Goal: Task Accomplishment & Management: Use online tool/utility

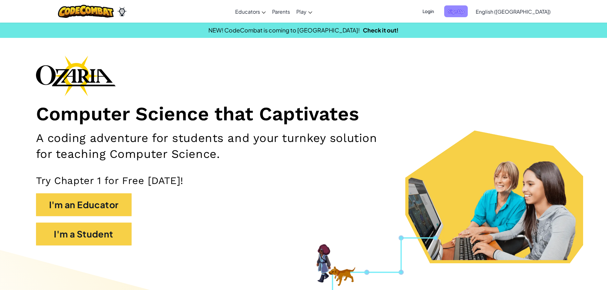
click at [468, 14] on span "Sign Up" at bounding box center [456, 11] width 24 height 12
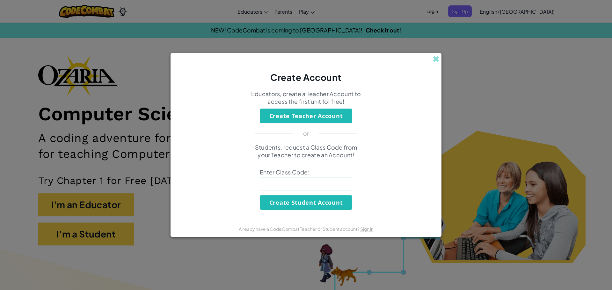
click at [299, 180] on input at bounding box center [306, 184] width 92 height 13
paste input "HorseMilkBack"
type input "HorseMilkBack"
click at [296, 200] on button "Create Student Account" at bounding box center [306, 202] width 92 height 15
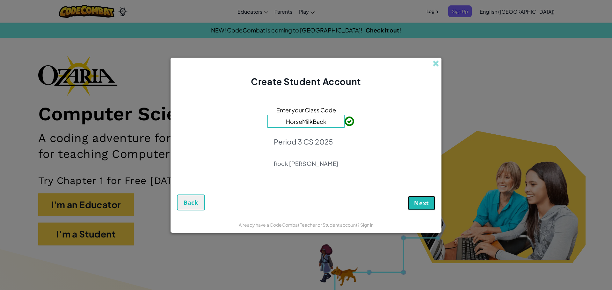
click at [421, 202] on span "Next" at bounding box center [421, 204] width 15 height 8
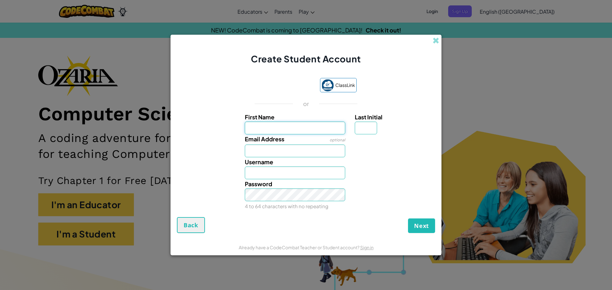
click at [313, 129] on input "First Name" at bounding box center [295, 128] width 101 height 13
type input "[PERSON_NAME]"
click at [364, 128] on input "Last Initial" at bounding box center [366, 128] width 22 height 13
type input "T"
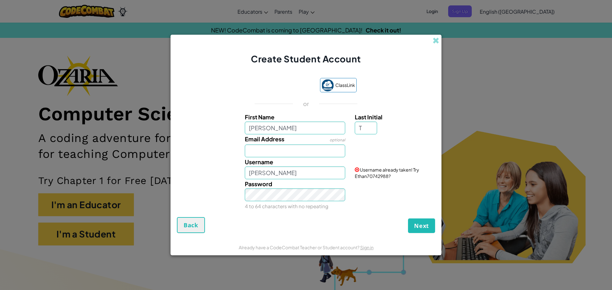
type input "EthanT"
click at [305, 156] on input "Email Address" at bounding box center [295, 151] width 101 height 13
type input "372698@students.k12.cnusd.ca.us"
click at [305, 173] on input "EthanT" at bounding box center [295, 173] width 101 height 13
click at [327, 174] on input "EthanTVT" at bounding box center [295, 173] width 101 height 13
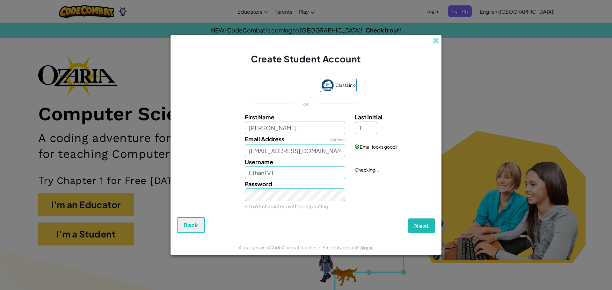
click at [348, 197] on div "Password 4 to 64 characters with no repeating" at bounding box center [295, 196] width 110 height 32
click at [285, 176] on input "EthanTVT" at bounding box center [295, 173] width 101 height 13
type input "EthanT"
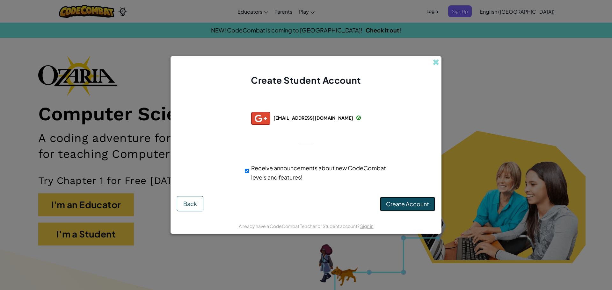
click at [401, 199] on button "Create Account" at bounding box center [407, 204] width 55 height 15
click at [394, 203] on button "Create Account" at bounding box center [407, 204] width 55 height 15
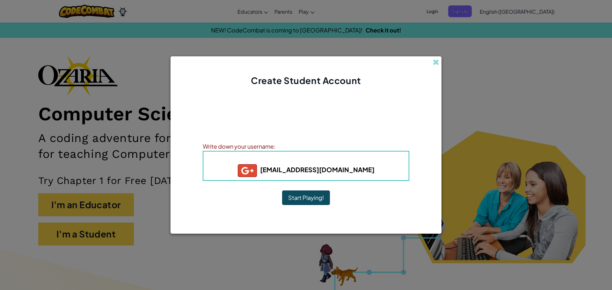
click at [295, 201] on button "Start Playing!" at bounding box center [306, 198] width 48 height 15
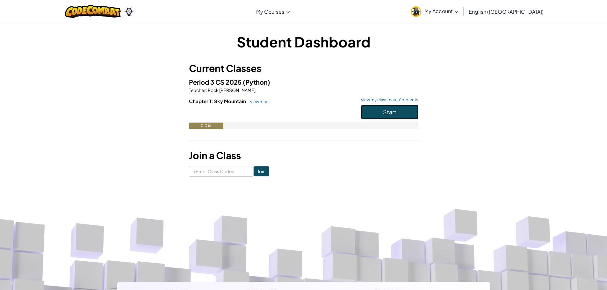
click at [387, 112] on span "Start" at bounding box center [389, 111] width 13 height 7
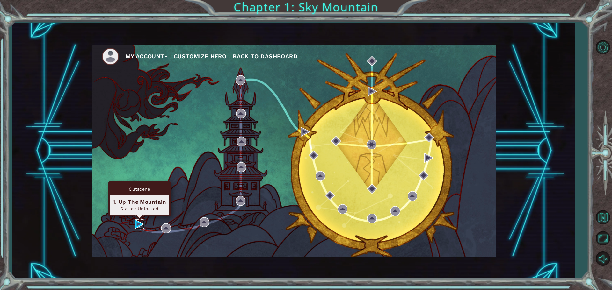
click at [139, 225] on img at bounding box center [140, 225] width 10 height 10
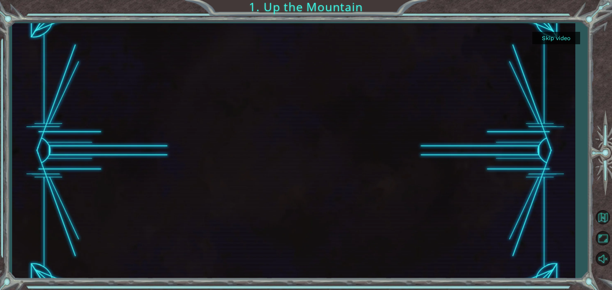
click at [591, 84] on div "Skip video 1. Up the Mountain" at bounding box center [306, 145] width 612 height 290
click at [599, 163] on div at bounding box center [603, 152] width 18 height 109
click at [580, 72] on div "Skip video 1. Up the Mountain" at bounding box center [306, 145] width 612 height 290
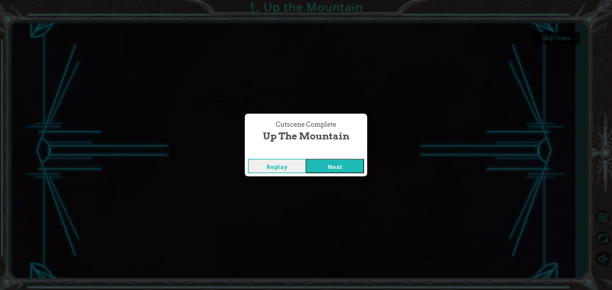
click at [327, 169] on button "Next" at bounding box center [335, 166] width 58 height 14
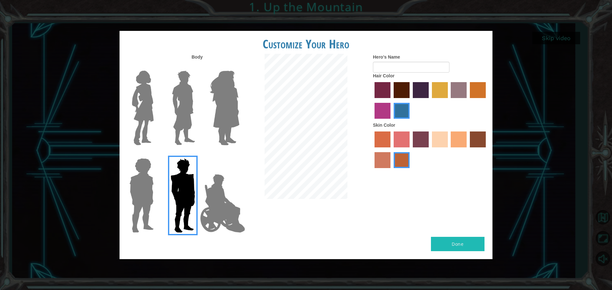
click at [224, 208] on img at bounding box center [223, 204] width 50 height 64
click at [239, 154] on input "Hero Jamie" at bounding box center [239, 154] width 0 height 0
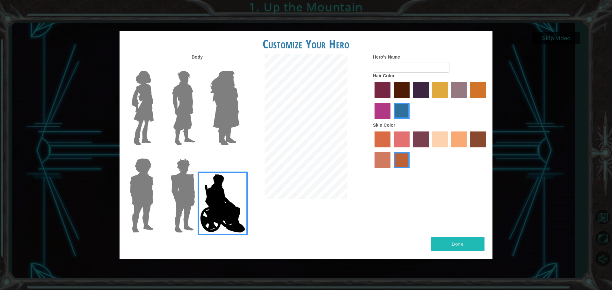
click at [149, 187] on img at bounding box center [141, 196] width 29 height 80
click at [156, 154] on input "Hero Steven" at bounding box center [156, 154] width 0 height 0
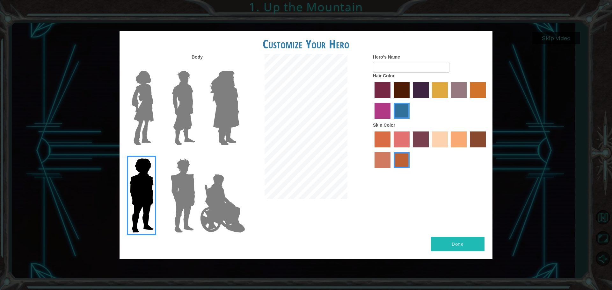
click at [144, 98] on img at bounding box center [142, 108] width 27 height 80
click at [156, 67] on input "Hero Connie" at bounding box center [156, 67] width 0 height 0
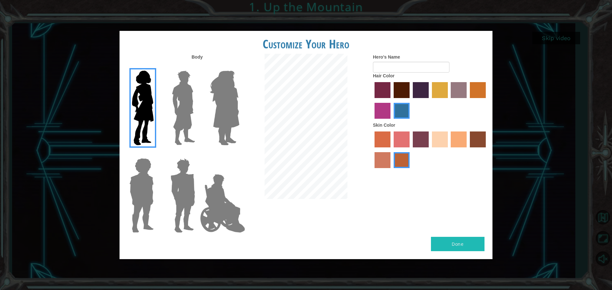
click at [181, 99] on img at bounding box center [183, 108] width 28 height 80
click at [198, 67] on input "Hero Lars" at bounding box center [198, 67] width 0 height 0
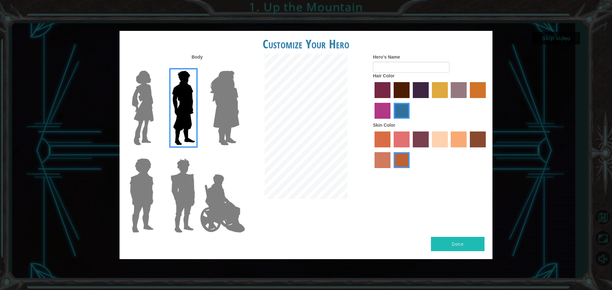
click at [224, 111] on img at bounding box center [224, 108] width 35 height 80
click at [239, 67] on input "Hero Amethyst" at bounding box center [239, 67] width 0 height 0
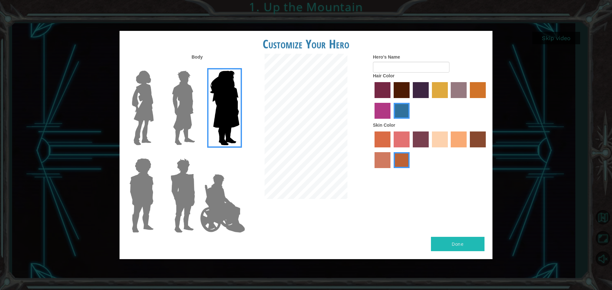
click at [178, 191] on img at bounding box center [183, 196] width 30 height 80
click at [198, 154] on input "Hero Garnet" at bounding box center [198, 154] width 0 height 0
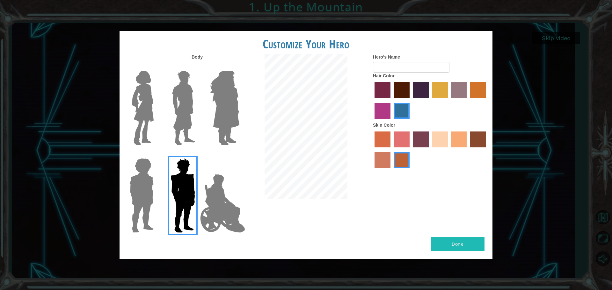
click at [191, 85] on img at bounding box center [183, 108] width 28 height 80
click at [198, 67] on input "Hero Lars" at bounding box center [198, 67] width 0 height 0
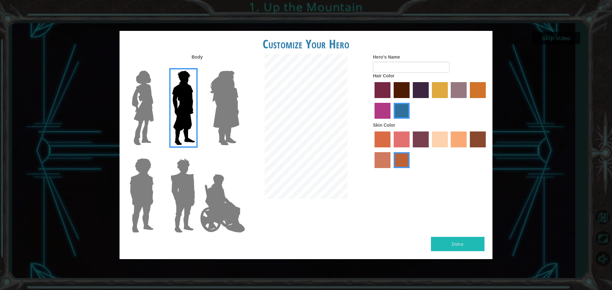
click at [400, 96] on label "maroon hair color" at bounding box center [402, 90] width 16 height 16
click at [392, 100] on input "maroon hair color" at bounding box center [392, 100] width 0 height 0
click at [461, 142] on label "tacao skin color" at bounding box center [459, 140] width 16 height 16
click at [449, 150] on input "tacao skin color" at bounding box center [449, 150] width 0 height 0
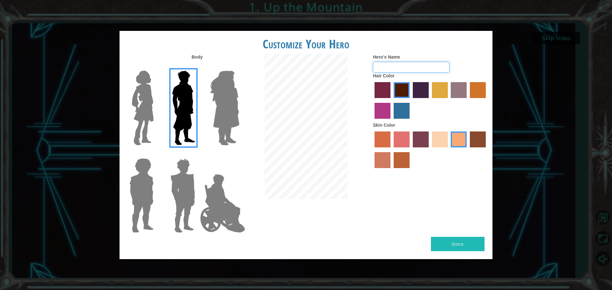
click at [399, 64] on input "Hero's Name" at bounding box center [411, 67] width 77 height 11
click at [417, 68] on input "Hero's Name" at bounding box center [411, 67] width 77 height 11
click at [381, 108] on label "medium red violet hair color" at bounding box center [383, 111] width 16 height 16
click at [487, 100] on input "medium red violet hair color" at bounding box center [487, 100] width 0 height 0
click at [386, 81] on div at bounding box center [430, 101] width 115 height 41
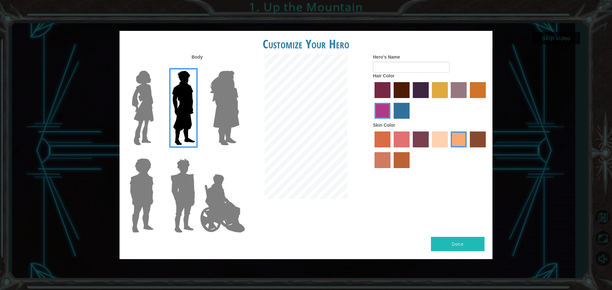
click at [378, 88] on label "paprika hair color" at bounding box center [383, 90] width 16 height 16
click at [372, 100] on input "paprika hair color" at bounding box center [372, 100] width 0 height 0
click at [408, 92] on label "maroon hair color" at bounding box center [402, 90] width 16 height 16
click at [392, 100] on input "maroon hair color" at bounding box center [392, 100] width 0 height 0
click at [444, 94] on label "tulip tree hair color" at bounding box center [440, 90] width 16 height 16
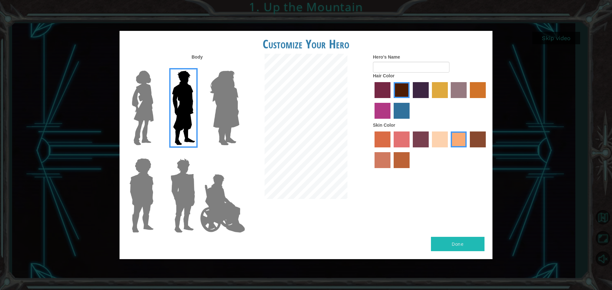
click at [430, 100] on input "tulip tree hair color" at bounding box center [430, 100] width 0 height 0
click at [477, 85] on label "gold drop hair color" at bounding box center [478, 90] width 16 height 16
click at [468, 100] on input "gold drop hair color" at bounding box center [468, 100] width 0 height 0
click at [399, 87] on label "maroon hair color" at bounding box center [402, 90] width 16 height 16
click at [392, 100] on input "maroon hair color" at bounding box center [392, 100] width 0 height 0
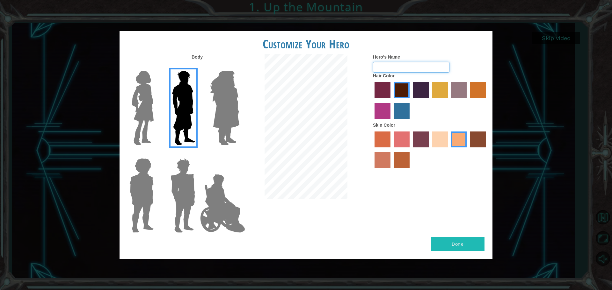
click at [387, 70] on input "Hero's Name" at bounding box center [411, 67] width 77 height 11
type input "[PERSON_NAME]"
click at [226, 104] on img at bounding box center [224, 108] width 35 height 80
click at [239, 67] on input "Hero Amethyst" at bounding box center [239, 67] width 0 height 0
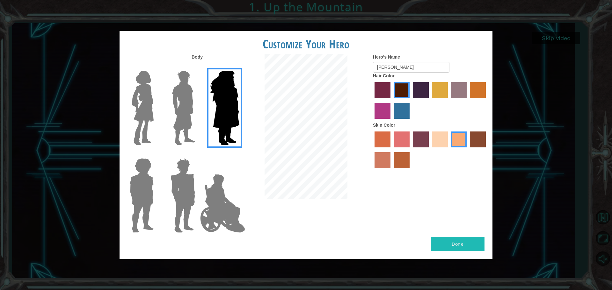
click at [138, 126] on img at bounding box center [142, 108] width 27 height 80
click at [156, 67] on input "Hero Connie" at bounding box center [156, 67] width 0 height 0
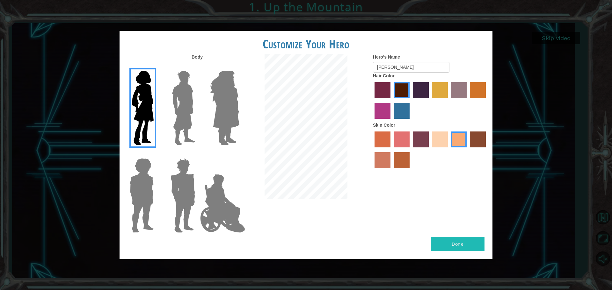
click at [237, 114] on img at bounding box center [224, 108] width 35 height 80
click at [239, 67] on input "Hero Amethyst" at bounding box center [239, 67] width 0 height 0
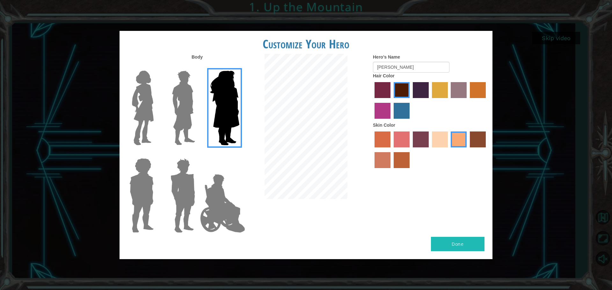
click at [182, 115] on img at bounding box center [183, 108] width 28 height 80
click at [198, 67] on input "Hero Lars" at bounding box center [198, 67] width 0 height 0
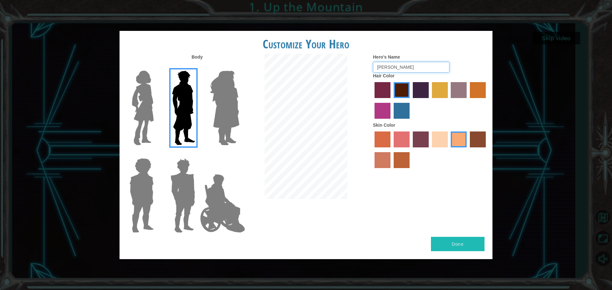
drag, startPoint x: 427, startPoint y: 69, endPoint x: 445, endPoint y: 80, distance: 20.8
click at [445, 80] on div "Hero's Name [PERSON_NAME] Hair Color Skin Color" at bounding box center [430, 113] width 124 height 118
click at [398, 79] on div "Hair Color" at bounding box center [430, 97] width 115 height 49
drag, startPoint x: 405, startPoint y: 63, endPoint x: 355, endPoint y: 62, distance: 50.1
click at [355, 62] on div "Body Hero's Name [PERSON_NAME] Hair Color Skin Color" at bounding box center [306, 145] width 373 height 183
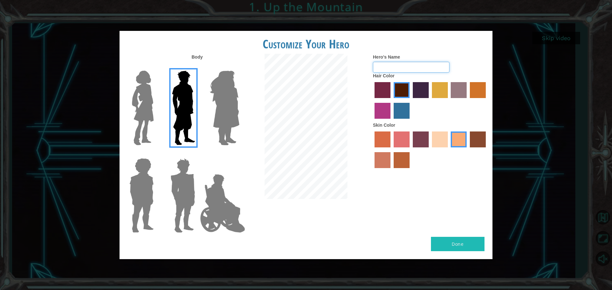
click at [402, 63] on input "Hero's Name" at bounding box center [411, 67] width 77 height 11
type input "[PERSON_NAME]"
click at [426, 186] on div "Body Hero's Name [PERSON_NAME] Hair Color Skin Color" at bounding box center [306, 145] width 373 height 183
click at [445, 248] on button "Done" at bounding box center [458, 244] width 54 height 14
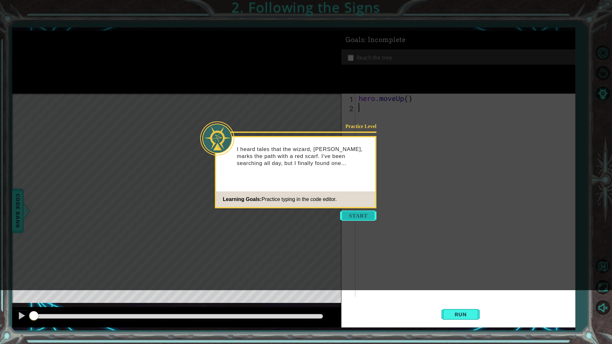
click at [353, 217] on button "Start" at bounding box center [358, 216] width 36 height 10
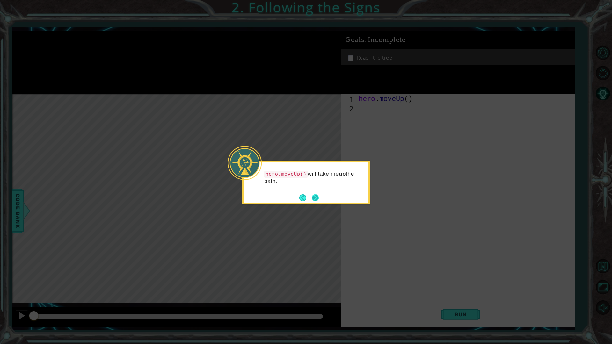
click at [317, 199] on button "Next" at bounding box center [315, 197] width 11 height 11
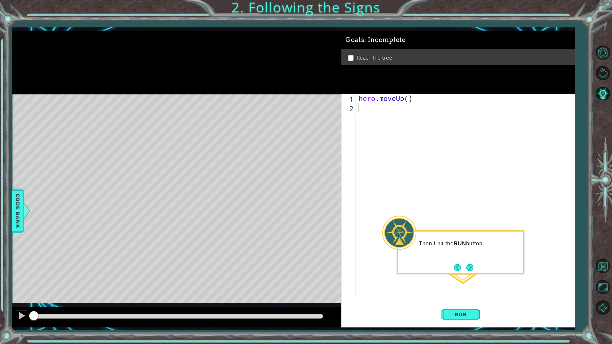
click at [409, 136] on div "hero . moveUp ( )" at bounding box center [466, 205] width 219 height 222
type textarea "hero.moveUp"
click at [460, 290] on button "Run" at bounding box center [461, 314] width 38 height 23
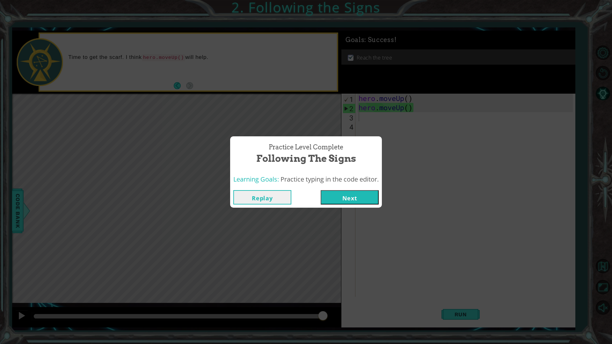
click at [357, 197] on button "Next" at bounding box center [350, 197] width 58 height 14
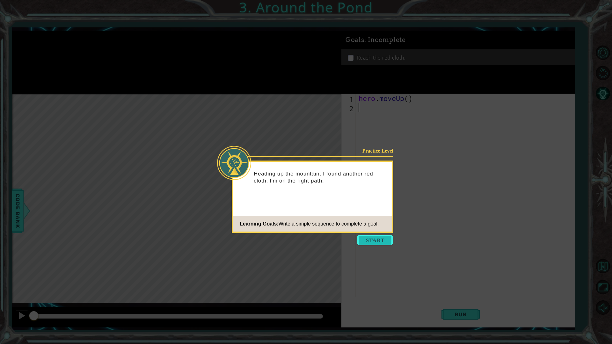
click at [374, 242] on button "Start" at bounding box center [375, 240] width 36 height 10
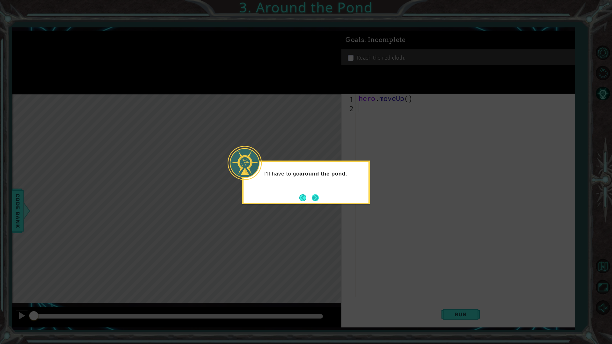
click at [316, 196] on button "Next" at bounding box center [315, 198] width 12 height 12
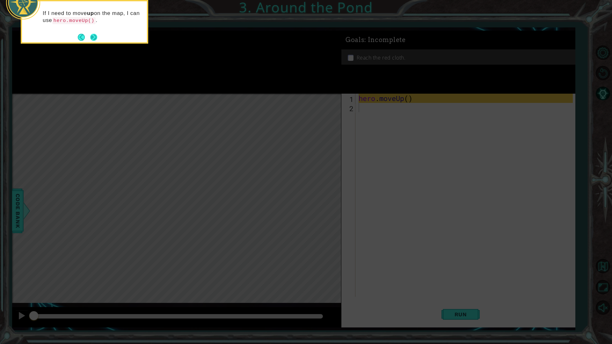
click at [94, 37] on button "Next" at bounding box center [93, 37] width 9 height 9
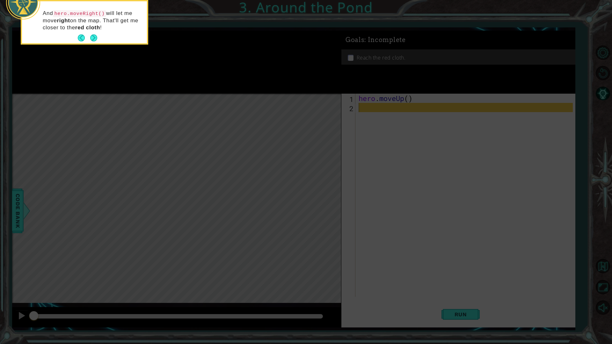
click at [94, 37] on button "Next" at bounding box center [93, 37] width 9 height 9
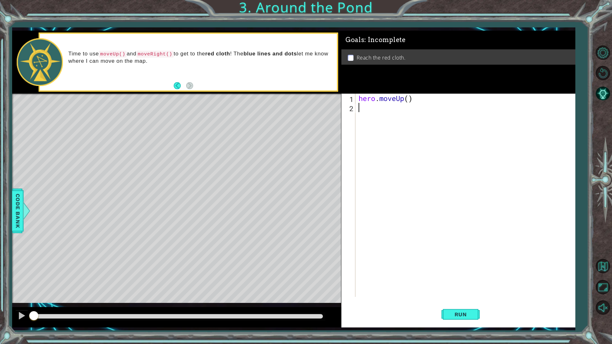
click at [391, 108] on div "hero . moveUp ( )" at bounding box center [466, 205] width 219 height 222
type textarea "h"
click at [391, 114] on div "h ero.moveUp press enter h ero.moveRight press enter h ero.moveDown press enter…" at bounding box center [414, 140] width 121 height 54
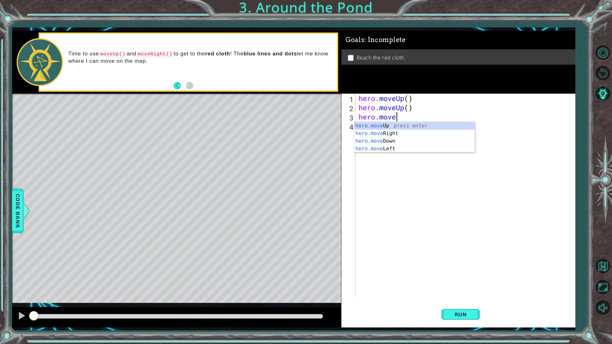
scroll to position [0, 2]
type textarea "hero.moveUp"
type textarea "H"
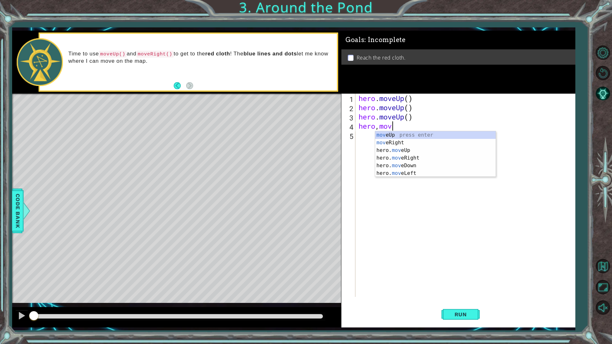
scroll to position [0, 1]
type textarea "hero,moveRight"
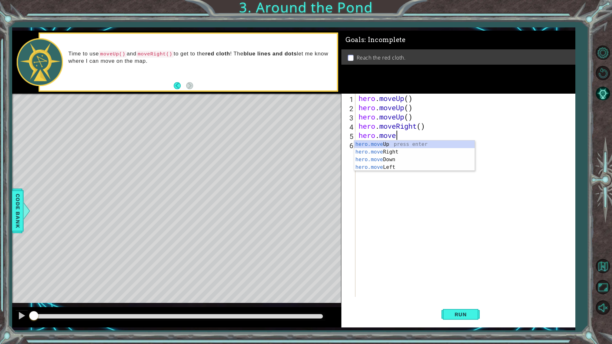
scroll to position [0, 2]
type textarea "hero.moveUp"
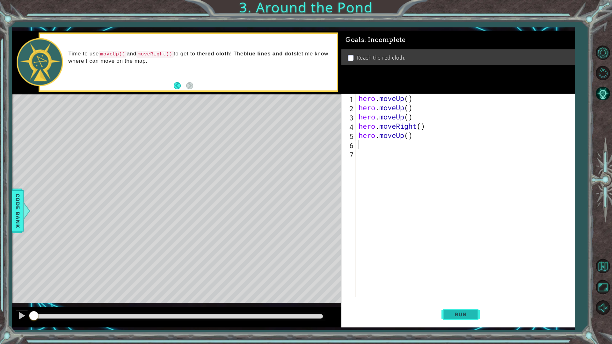
click at [464, 290] on span "Run" at bounding box center [460, 315] width 25 height 6
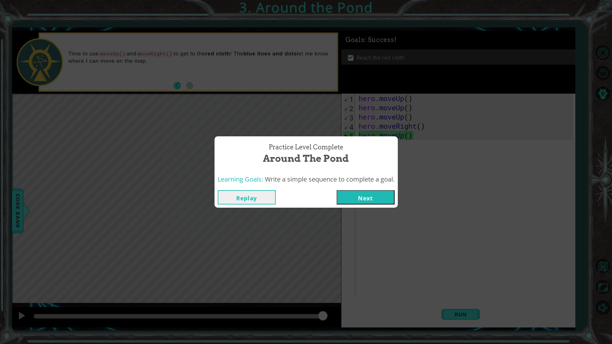
click at [356, 197] on button "Next" at bounding box center [366, 197] width 58 height 14
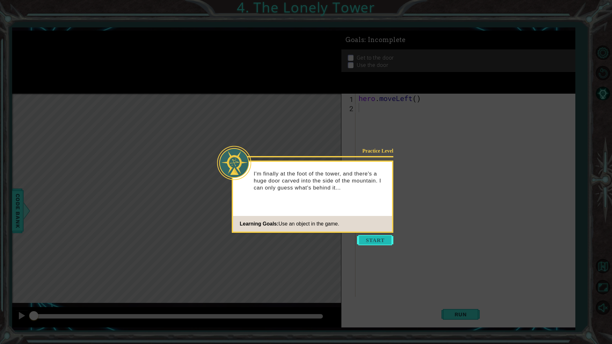
click at [372, 241] on button "Start" at bounding box center [375, 240] width 36 height 10
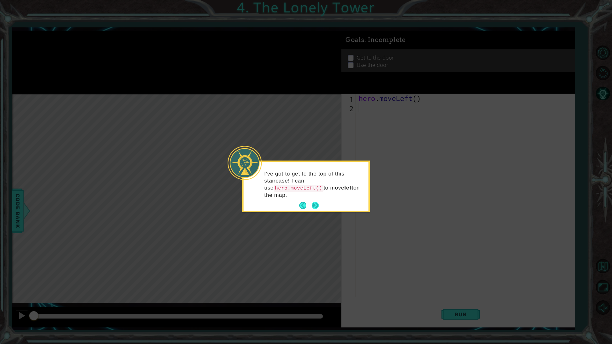
click at [312, 200] on button "Next" at bounding box center [315, 205] width 11 height 11
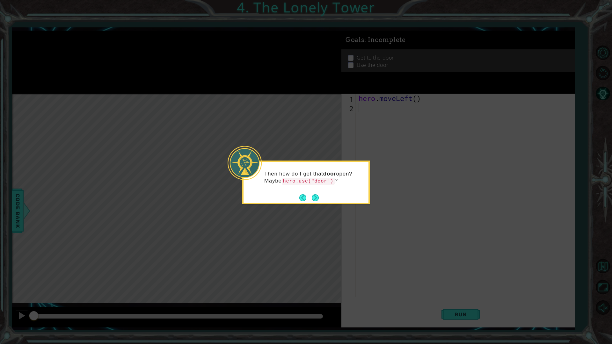
click at [312, 196] on button "Next" at bounding box center [315, 198] width 12 height 12
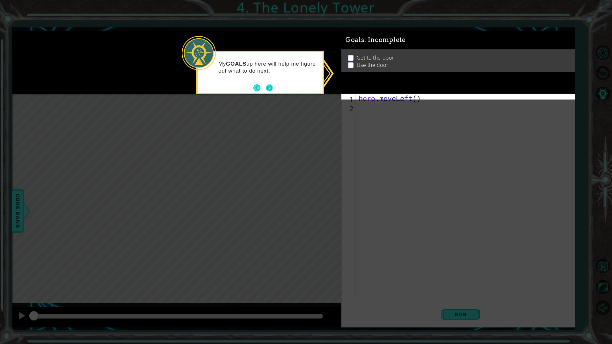
click at [268, 86] on button "Next" at bounding box center [269, 87] width 7 height 7
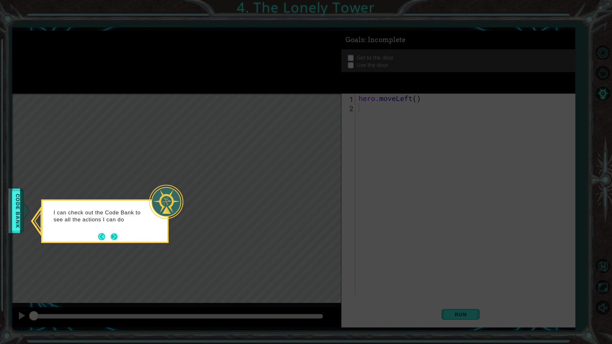
click at [113, 235] on button "Next" at bounding box center [114, 236] width 9 height 9
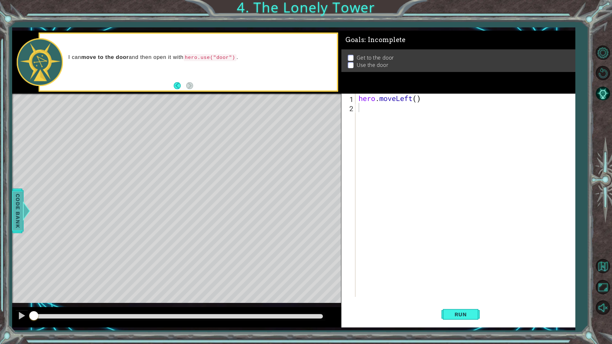
click at [20, 219] on span "Code Bank" at bounding box center [18, 211] width 10 height 39
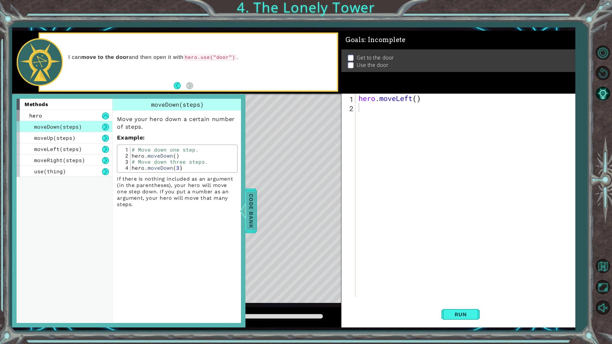
click at [254, 216] on span "Code Bank" at bounding box center [251, 211] width 10 height 39
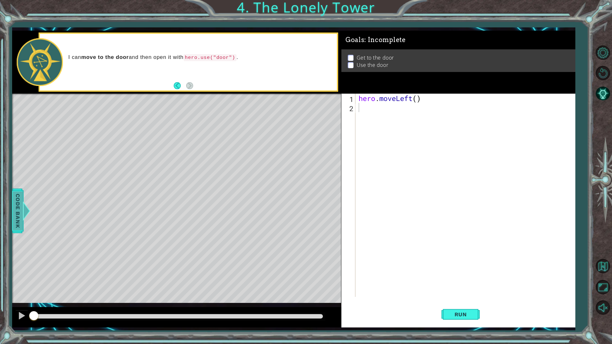
click at [19, 207] on span "Code Bank" at bounding box center [18, 211] width 10 height 39
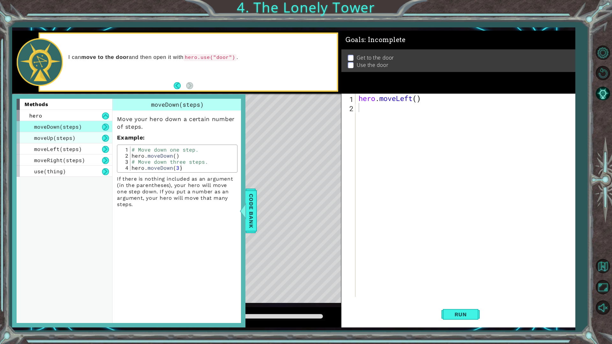
click at [50, 135] on span "moveUp(steps)" at bounding box center [54, 138] width 41 height 7
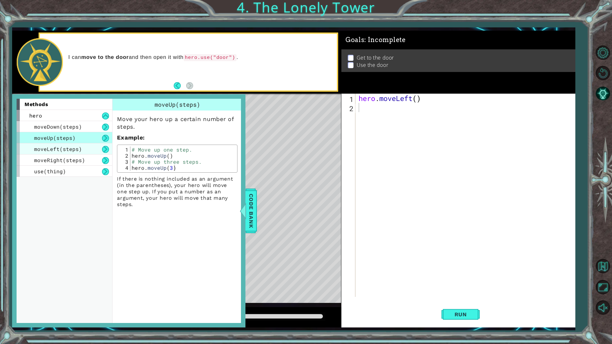
click at [53, 153] on div "moveLeft(steps)" at bounding box center [65, 148] width 96 height 11
click at [75, 141] on div "moveUp(steps)" at bounding box center [65, 137] width 96 height 11
click at [248, 217] on span "Code Bank" at bounding box center [251, 211] width 10 height 39
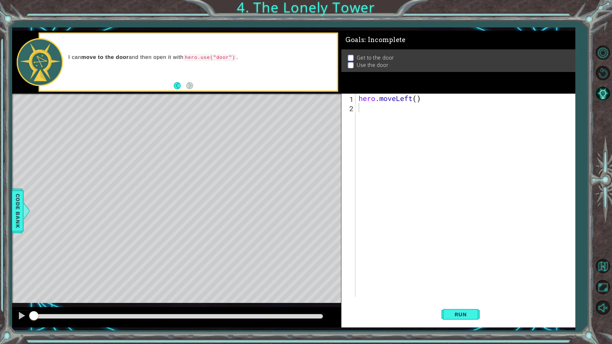
click at [363, 104] on div "hero . moveLeft ( )" at bounding box center [466, 205] width 219 height 222
click at [420, 105] on div "hero . moveLeft ( )" at bounding box center [466, 205] width 219 height 222
click at [416, 100] on div "hero . moveLeft ( )" at bounding box center [466, 205] width 219 height 222
type textarea "hero.moveLeft(2)"
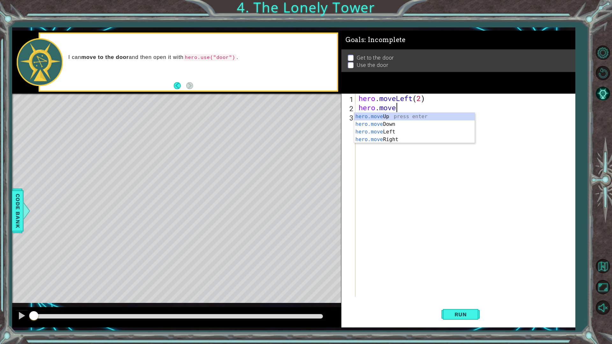
scroll to position [0, 2]
type textarea "hero.moveUp"
type textarea "hero.moveUp()"
type textarea "hero.moveUp(2)"
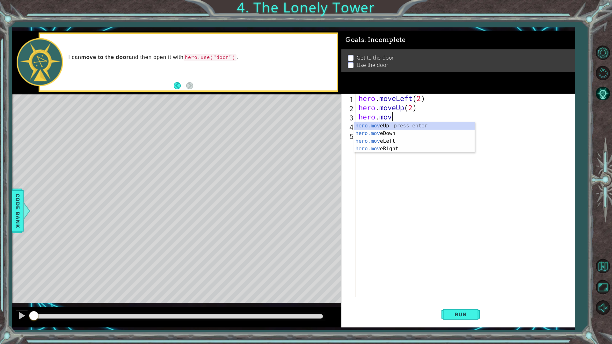
scroll to position [0, 1]
type textarea "hero.moveRight"
type textarea "hero.moveRight()"
type textarea "hero.moveRight(2)"
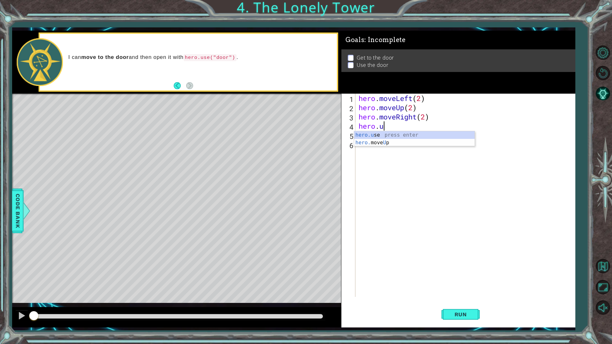
scroll to position [0, 1]
type textarea "hero.use("door")"
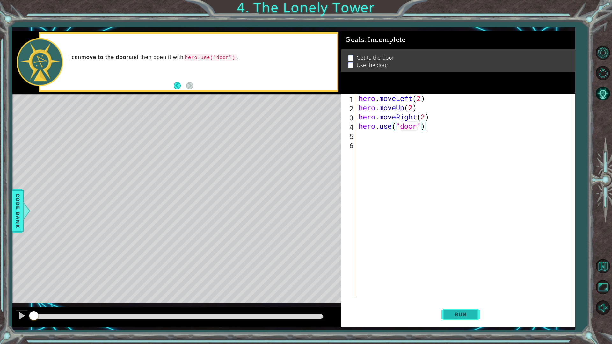
type textarea "hero.use("door")"
click at [461, 290] on button "Run" at bounding box center [461, 314] width 38 height 23
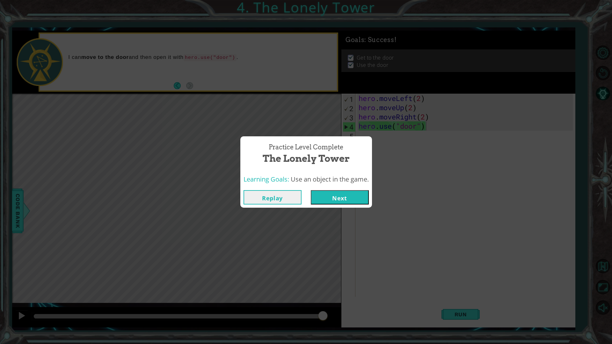
click at [325, 195] on button "Next" at bounding box center [340, 197] width 58 height 14
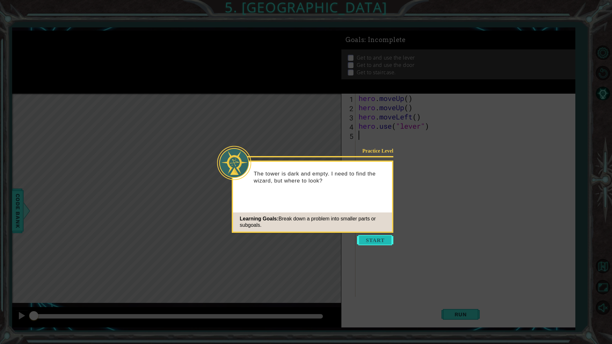
click at [375, 242] on button "Start" at bounding box center [375, 240] width 36 height 10
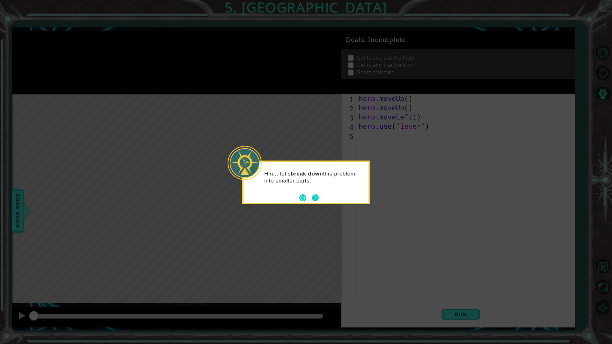
click at [315, 196] on button "Next" at bounding box center [315, 197] width 7 height 7
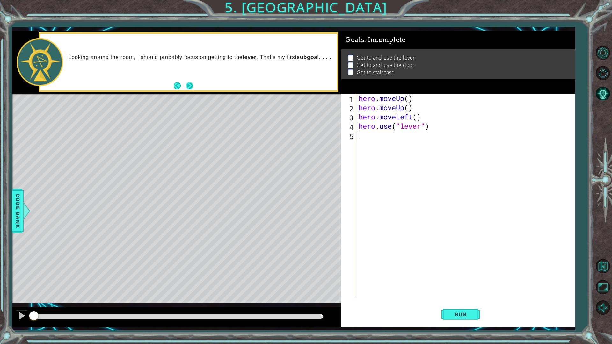
click at [187, 87] on button "Next" at bounding box center [190, 86] width 12 height 12
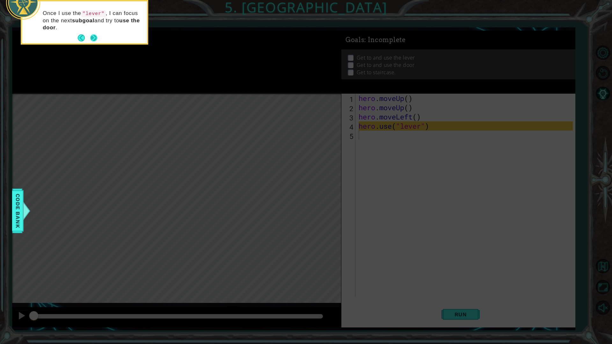
click at [93, 40] on button "Next" at bounding box center [93, 37] width 7 height 7
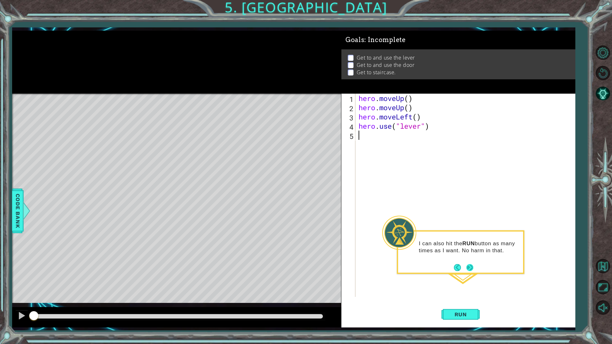
click at [473, 268] on button "Next" at bounding box center [470, 268] width 12 height 12
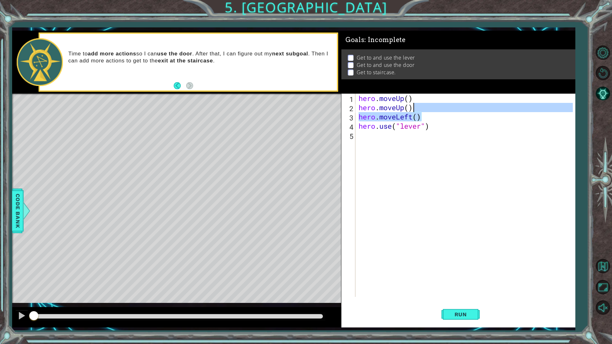
drag, startPoint x: 422, startPoint y: 113, endPoint x: 414, endPoint y: 112, distance: 9.0
click at [414, 112] on div "hero . moveUp ( ) hero . moveUp ( ) hero . moveLeft ( ) hero . use ( "lever" )" at bounding box center [466, 205] width 219 height 222
click at [414, 107] on div "hero . moveUp ( ) hero . moveUp ( ) hero . moveLeft ( ) hero . use ( "lever" )" at bounding box center [465, 195] width 216 height 203
type textarea "hero.moveUp()"
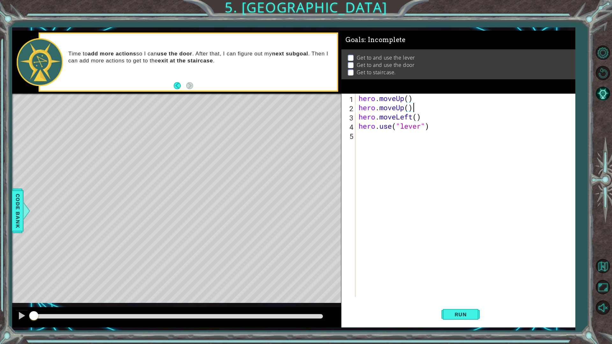
click at [414, 107] on div "hero . moveUp ( ) hero . moveUp ( ) hero . moveLeft ( ) hero . use ( "lever" )" at bounding box center [466, 205] width 219 height 222
click at [414, 107] on div "hero . moveUp ( ) hero . moveUp ( ) hero . moveLeft ( ) hero . use ( "lever" )" at bounding box center [465, 195] width 216 height 203
type textarea "hero.moveUp(2)"
click at [430, 125] on div "hero . moveUp ( 2 ) hero . moveLeft ( ) hero . use ( "lever" )" at bounding box center [466, 205] width 219 height 222
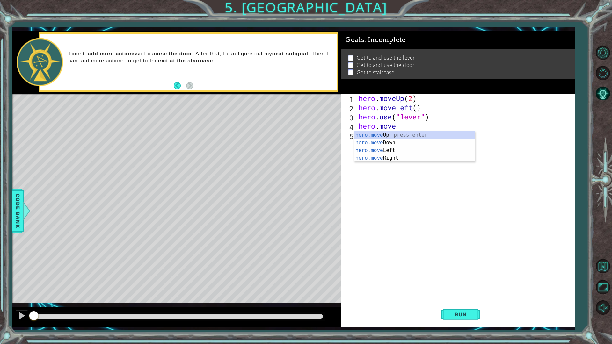
scroll to position [0, 1]
type textarea "hero.moveRight"
type textarea "hero.moveRight(3)"
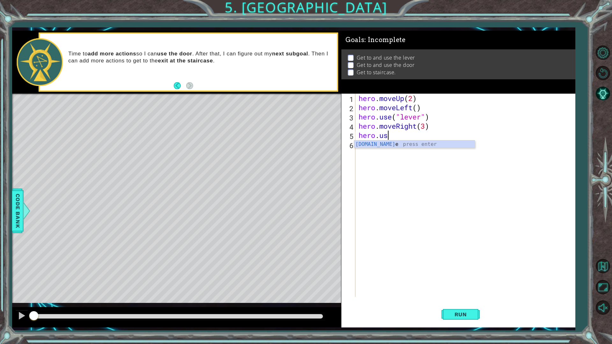
scroll to position [0, 1]
type textarea "hero.use("door")"
type textarea "hero.moveUp"
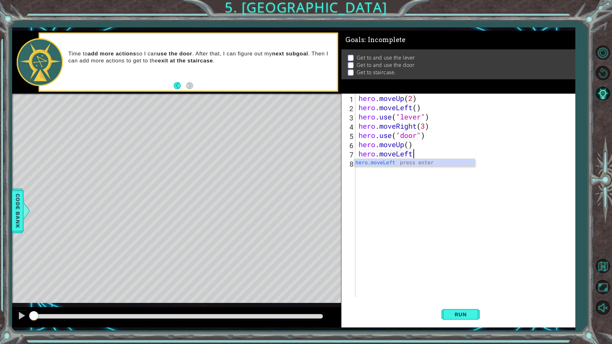
type textarea "hero.moveLeft"
type textarea "hero.moveLeft()"
click at [459, 290] on span "Run" at bounding box center [460, 315] width 25 height 6
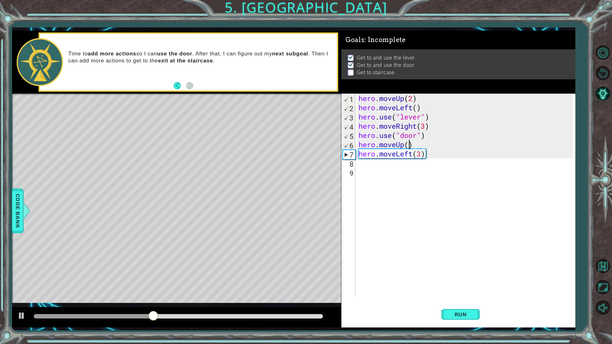
click at [409, 146] on div "hero . moveUp ( 2 ) hero . moveLeft ( ) hero . use ( "lever" ) hero . moveRight…" at bounding box center [466, 205] width 219 height 222
type textarea "hero.moveUp(2)"
click at [453, 290] on span "Run" at bounding box center [460, 315] width 25 height 6
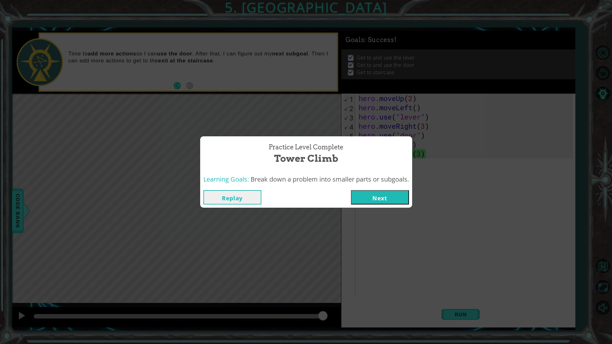
click at [374, 197] on button "Next" at bounding box center [380, 197] width 58 height 14
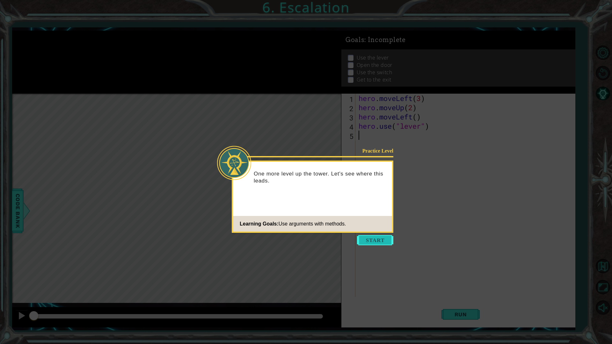
click at [362, 238] on button "Start" at bounding box center [375, 240] width 36 height 10
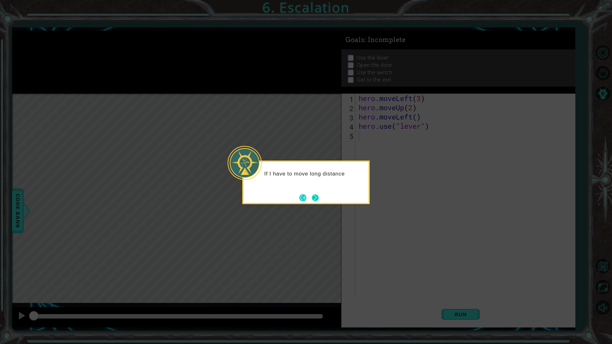
click at [312, 197] on button "Next" at bounding box center [315, 197] width 11 height 11
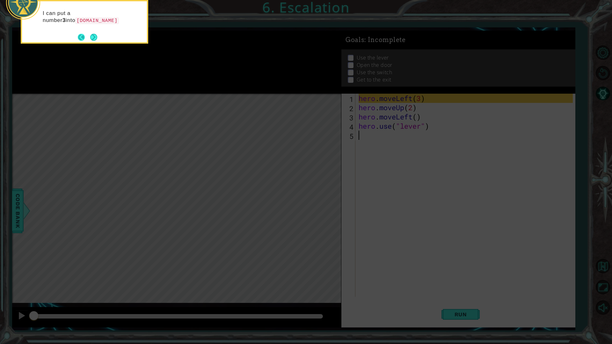
click at [84, 38] on button "Back" at bounding box center [84, 37] width 12 height 7
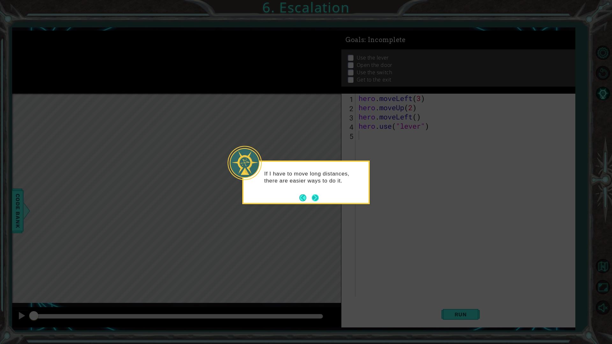
click at [310, 196] on button "Back" at bounding box center [305, 197] width 12 height 7
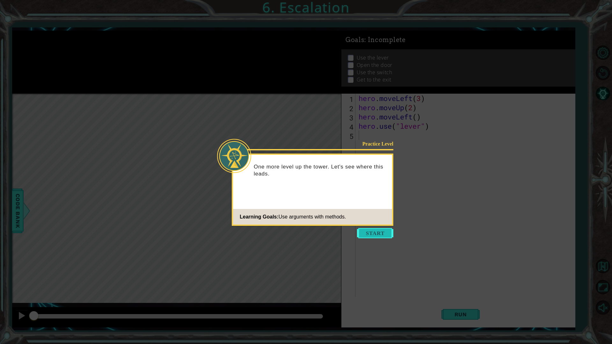
click at [362, 232] on button "Start" at bounding box center [375, 233] width 36 height 10
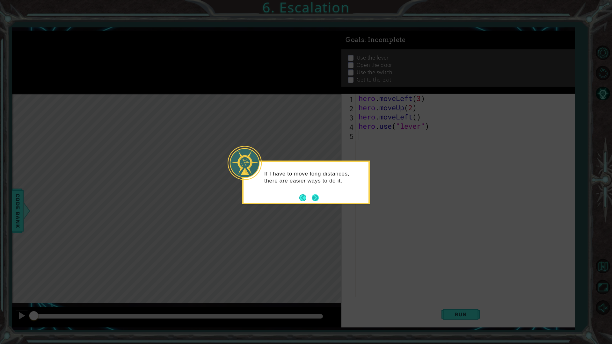
click at [313, 195] on button "Next" at bounding box center [315, 198] width 11 height 11
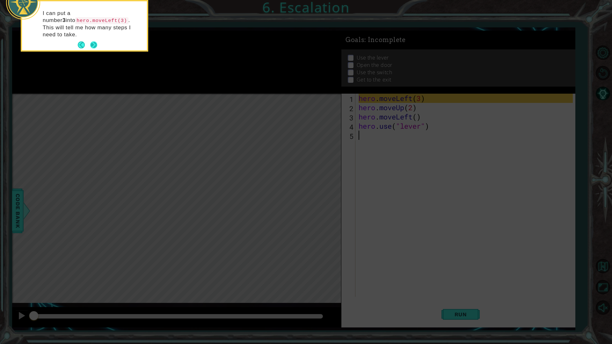
click at [91, 39] on button "Next" at bounding box center [94, 45] width 12 height 12
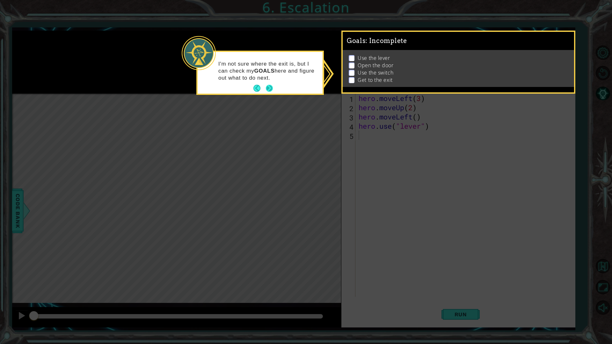
click at [270, 88] on button "Next" at bounding box center [269, 89] width 12 height 12
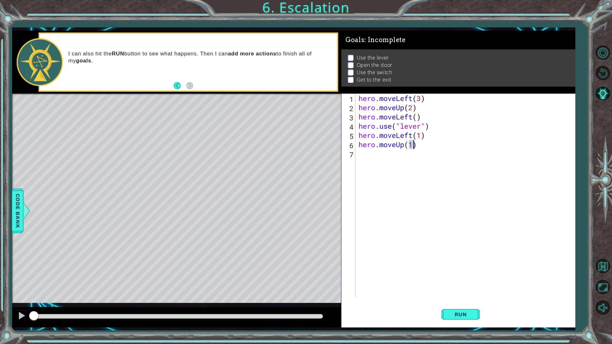
scroll to position [0, 2]
type textarea "hero.moveUp(1)m"
type textarea "hero.moveRight(2)"
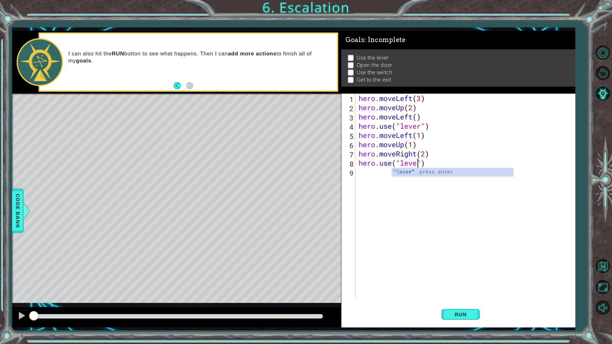
type textarea "hero.use("lever")"
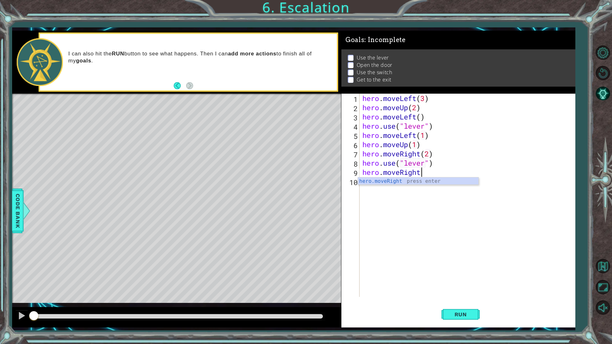
scroll to position [0, 2]
click at [463, 290] on button "Run" at bounding box center [461, 314] width 38 height 23
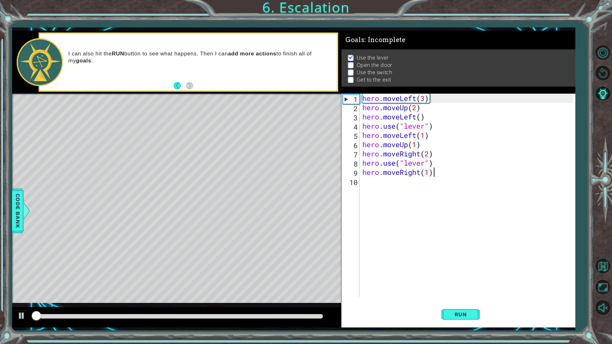
scroll to position [0, 0]
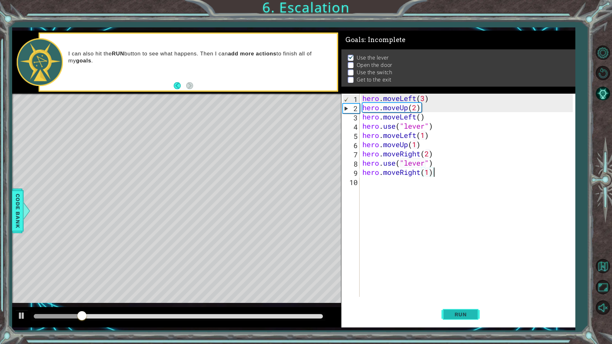
click at [469, 290] on span "Run" at bounding box center [460, 315] width 25 height 6
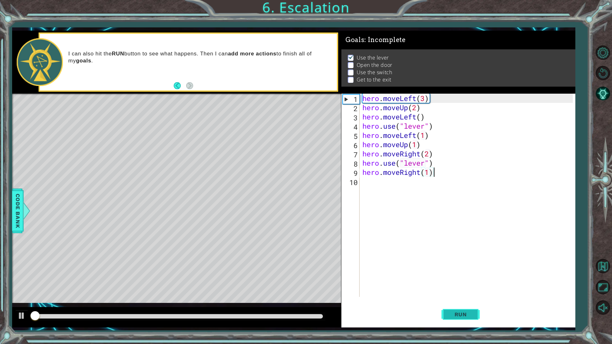
click at [469, 290] on span "Run" at bounding box center [460, 315] width 25 height 6
click at [20, 290] on div at bounding box center [22, 316] width 8 height 8
click at [413, 159] on div "hero . moveLeft ( 3 ) hero . moveUp ( 2 ) hero . moveLeft ( ) hero . use ( "lev…" at bounding box center [468, 205] width 215 height 222
click at [414, 165] on div "hero . moveLeft ( 3 ) hero . moveUp ( 2 ) hero . moveLeft ( ) hero . use ( "lev…" at bounding box center [468, 205] width 215 height 222
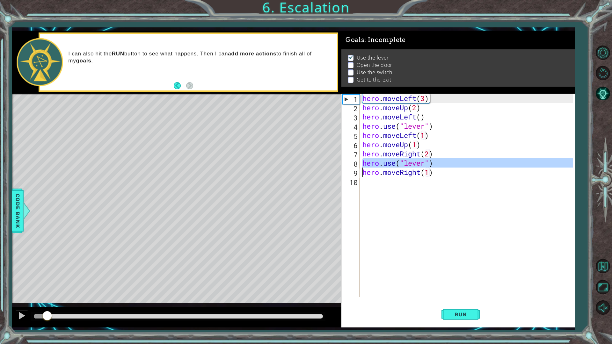
click at [414, 165] on div "hero . moveLeft ( 3 ) hero . moveUp ( 2 ) hero . moveLeft ( ) hero . use ( "lev…" at bounding box center [468, 205] width 215 height 222
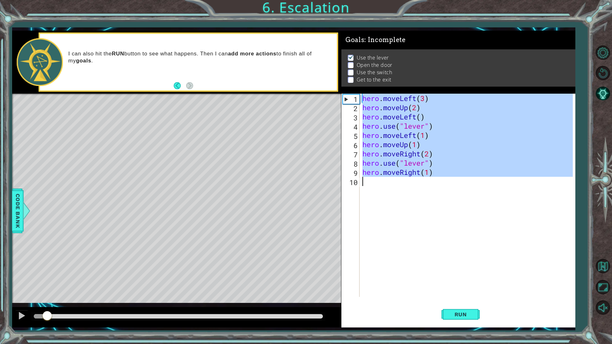
click at [414, 165] on div "hero . moveLeft ( 3 ) hero . moveUp ( 2 ) hero . moveLeft ( ) hero . use ( "lev…" at bounding box center [468, 205] width 215 height 222
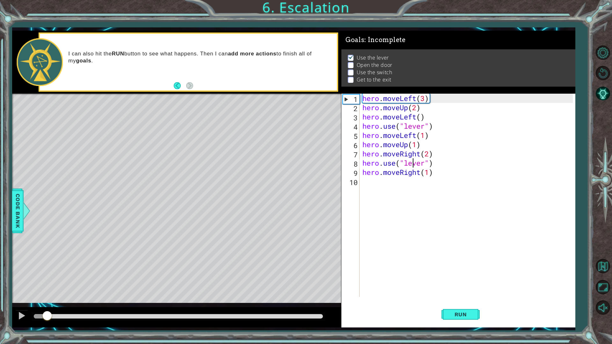
click at [414, 165] on div "hero . moveLeft ( 3 ) hero . moveUp ( 2 ) hero . moveLeft ( ) hero . use ( "lev…" at bounding box center [468, 205] width 215 height 222
type textarea "hero.use("switch")"
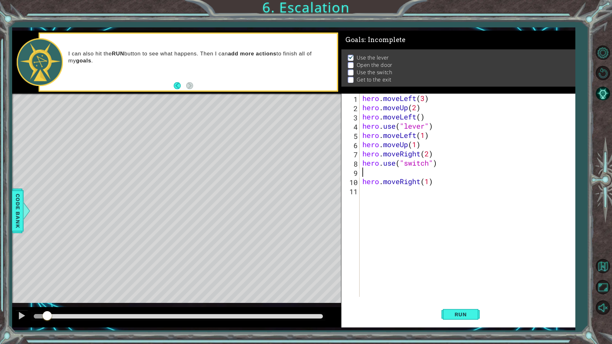
scroll to position [0, 0]
click at [458, 290] on button "Run" at bounding box center [461, 314] width 38 height 23
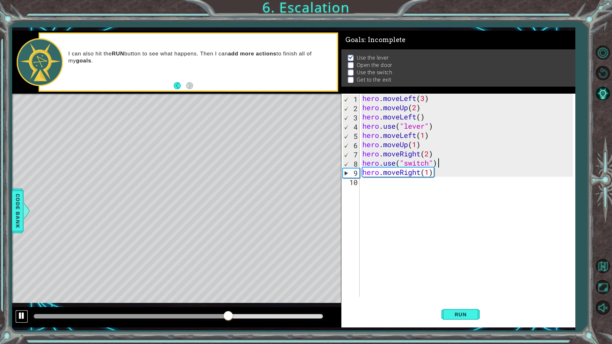
click at [23, 290] on div at bounding box center [22, 316] width 8 height 8
click at [432, 136] on div "hero . moveLeft ( 3 ) hero . moveUp ( 2 ) hero . moveLeft ( ) hero . use ( "lev…" at bounding box center [468, 205] width 215 height 222
type textarea "hero.moveLeft(1)"
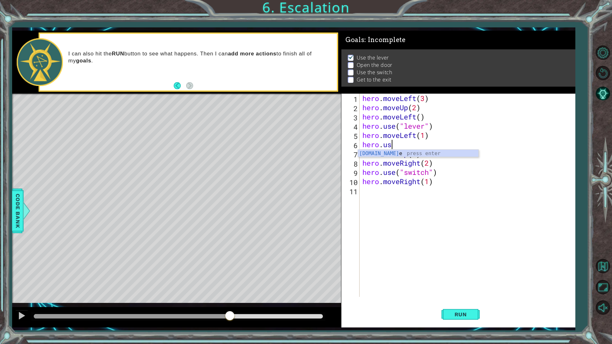
scroll to position [0, 1]
type textarea "hero.use("door")"
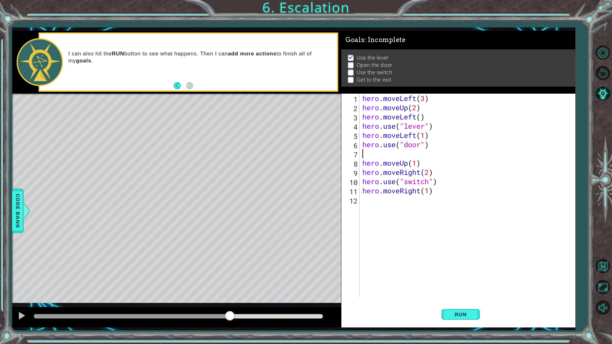
scroll to position [0, 0]
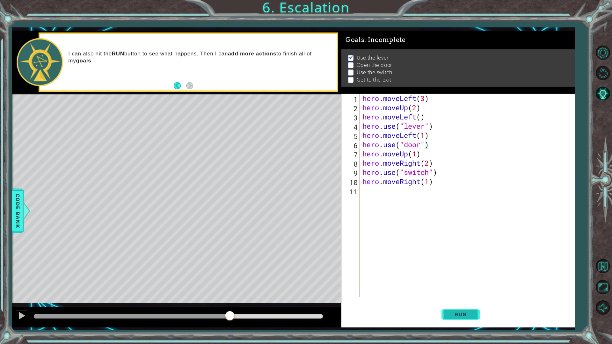
click at [461, 290] on span "Run" at bounding box center [460, 315] width 25 height 6
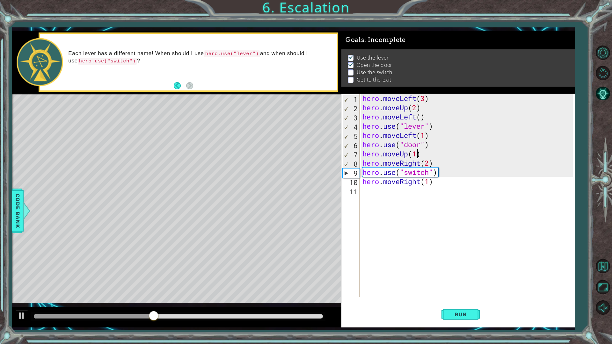
click at [415, 153] on div "hero . moveLeft ( 3 ) hero . moveUp ( 2 ) hero . moveLeft ( ) hero . use ( "lev…" at bounding box center [468, 205] width 215 height 222
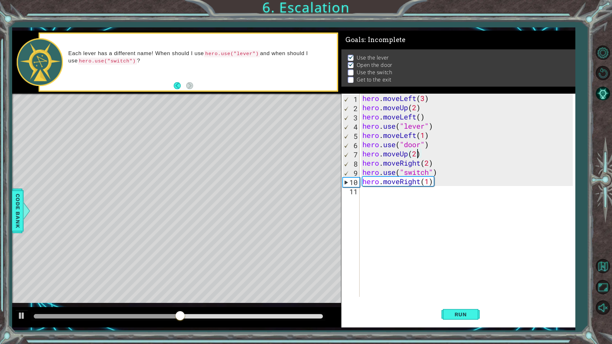
scroll to position [0, 2]
type textarea "hero.moveUp(2)"
click at [465, 290] on span "Run" at bounding box center [460, 315] width 25 height 6
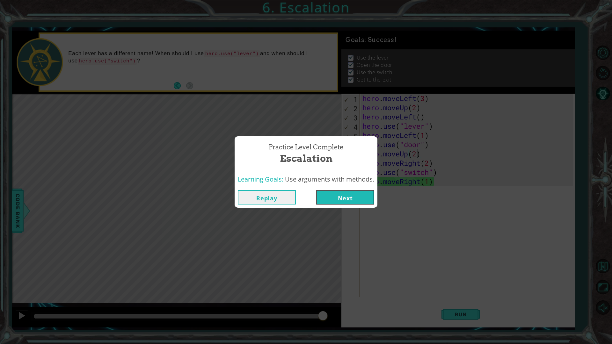
click at [341, 195] on button "Next" at bounding box center [345, 197] width 58 height 14
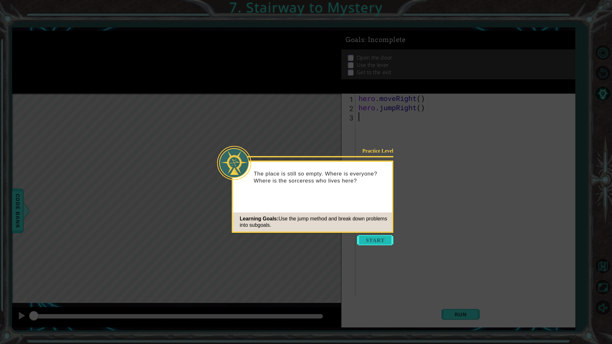
click at [382, 238] on button "Start" at bounding box center [375, 240] width 36 height 10
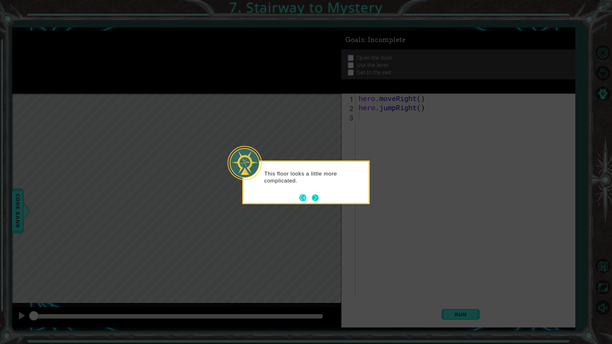
click at [315, 195] on button "Next" at bounding box center [315, 197] width 7 height 7
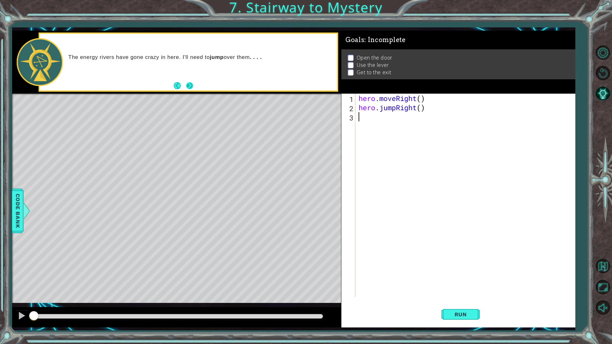
click at [194, 89] on button "Next" at bounding box center [190, 86] width 12 height 12
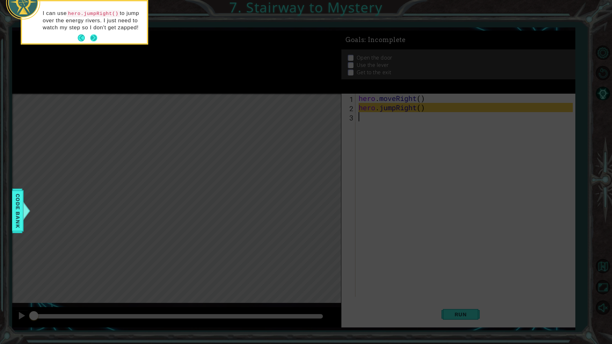
click at [94, 36] on button "Next" at bounding box center [94, 38] width 12 height 12
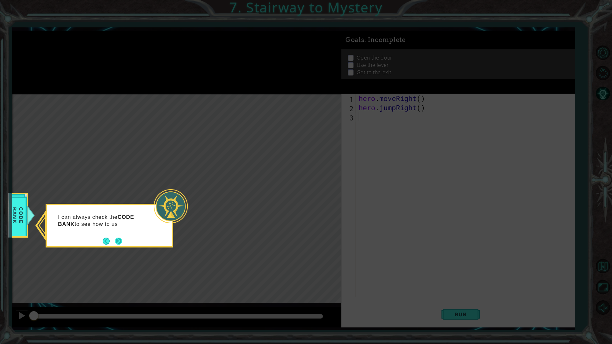
click at [120, 239] on button "Next" at bounding box center [118, 241] width 7 height 7
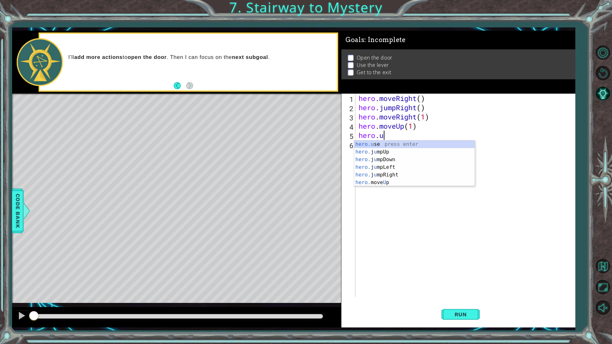
scroll to position [0, 1]
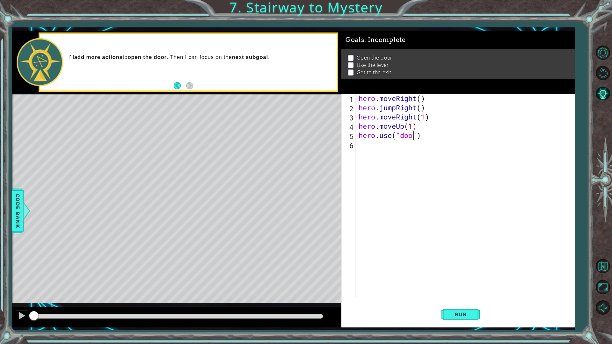
type textarea "hero.use("door")"
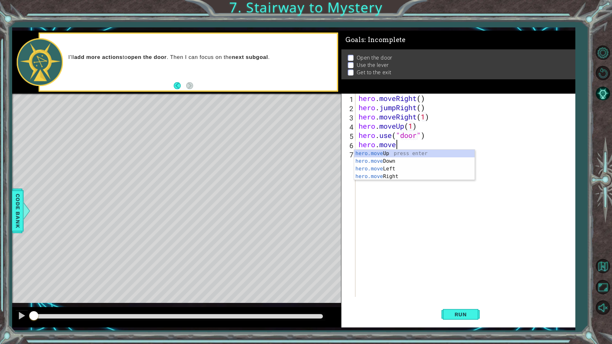
scroll to position [0, 2]
type textarea "hero.moveUp(2)"
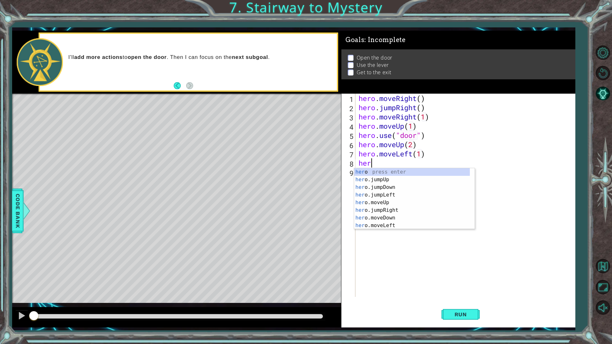
scroll to position [0, 4]
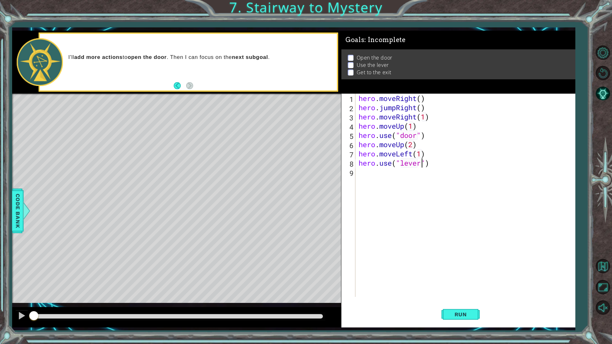
type textarea "hero.use("lever")"
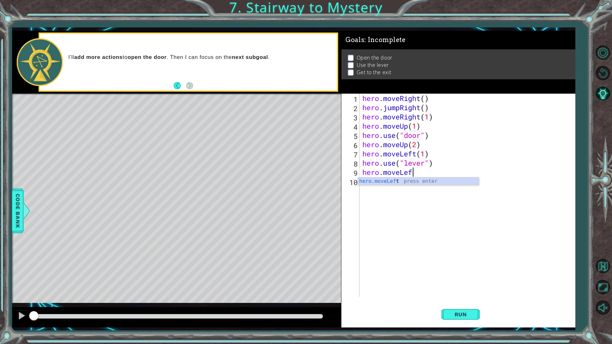
scroll to position [0, 2]
type textarea "hero.moveLeft(2)"
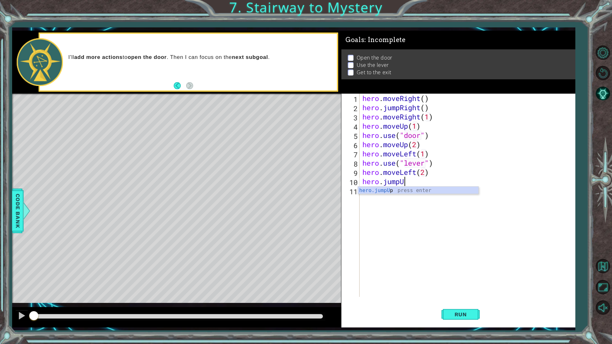
scroll to position [0, 2]
type textarea "hero.jumpUp"
type textarea "hero.moveRight(2)"
click at [471, 290] on button "Run" at bounding box center [461, 314] width 38 height 23
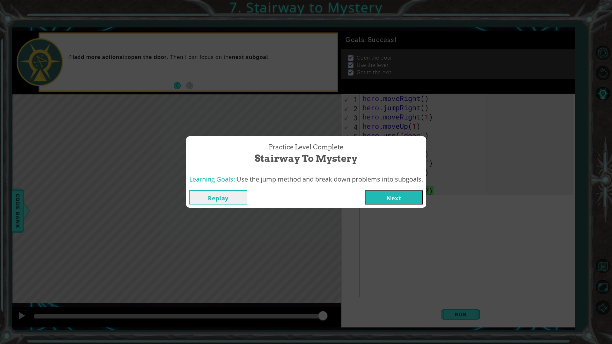
click at [411, 198] on button "Next" at bounding box center [394, 197] width 58 height 14
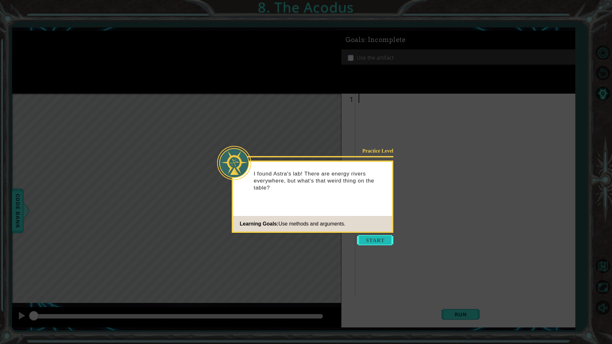
click at [385, 242] on button "Start" at bounding box center [375, 240] width 36 height 10
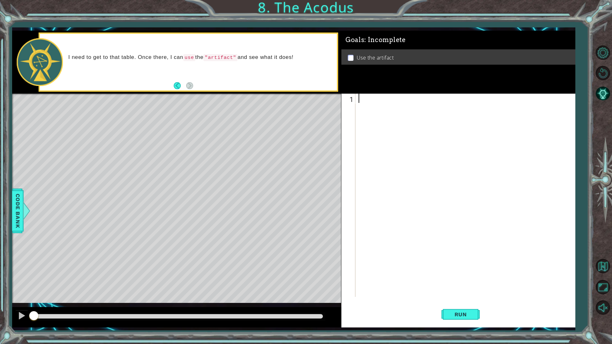
click at [363, 120] on div at bounding box center [466, 205] width 219 height 222
click at [368, 134] on div at bounding box center [466, 205] width 219 height 222
type textarea "hero.moveUp(2)"
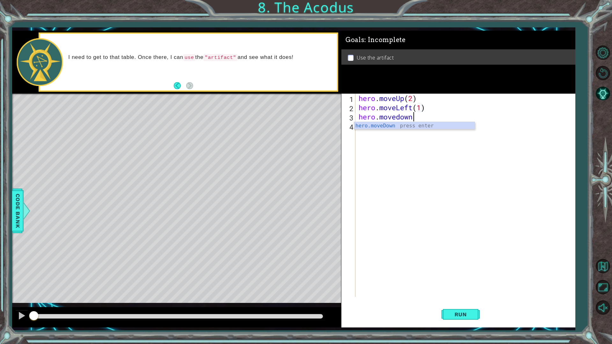
scroll to position [0, 5]
type textarea "hero.moveDown(2)"
type textarea "hero.jumpleft"
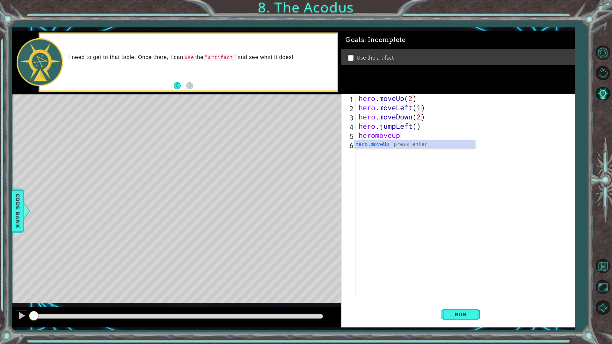
scroll to position [0, 2]
type textarea "hero.moveUp(2)"
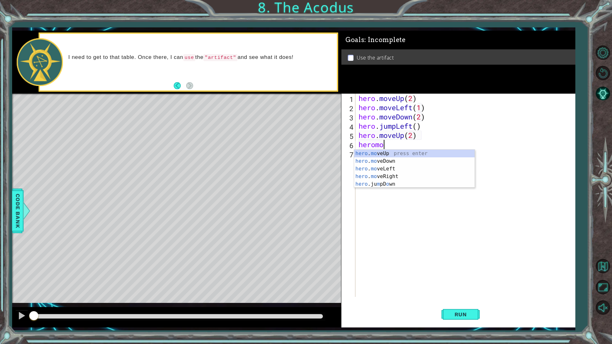
scroll to position [0, 0]
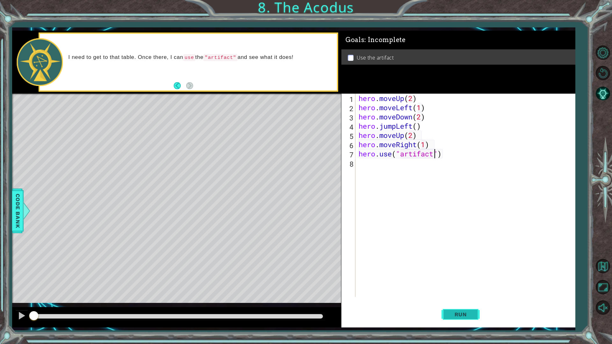
type textarea "hero.use("artifact")"
click at [477, 290] on button "Run" at bounding box center [461, 314] width 38 height 23
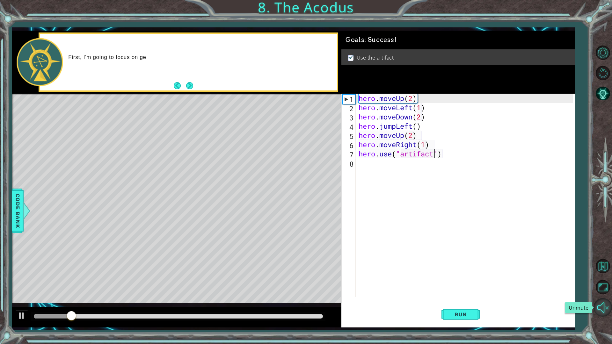
click at [600, 290] on button "Unmute" at bounding box center [603, 307] width 18 height 18
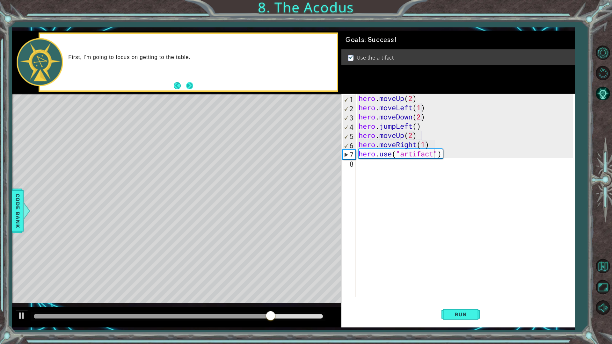
click at [186, 84] on button "Next" at bounding box center [190, 86] width 12 height 12
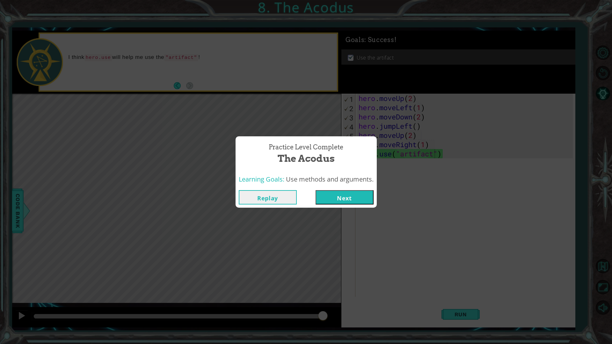
click at [347, 198] on button "Next" at bounding box center [345, 197] width 58 height 14
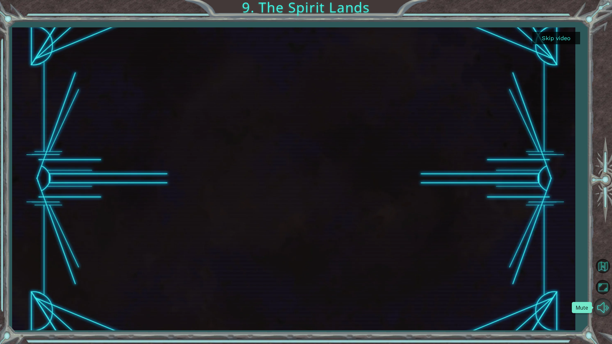
click at [605, 290] on button "Mute" at bounding box center [603, 307] width 18 height 18
click at [605, 290] on button "Unmute" at bounding box center [603, 307] width 18 height 18
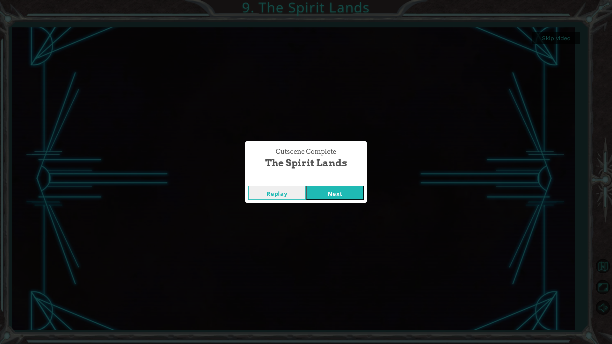
click at [343, 187] on button "Next" at bounding box center [335, 193] width 58 height 14
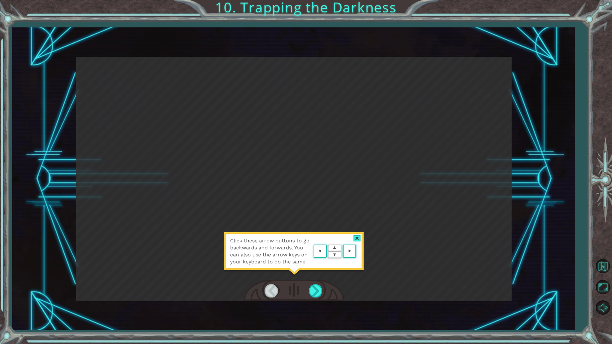
click at [356, 238] on div at bounding box center [357, 238] width 7 height 7
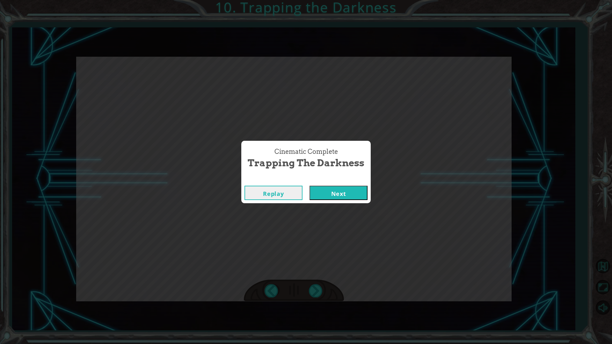
click at [330, 190] on button "Next" at bounding box center [339, 193] width 58 height 14
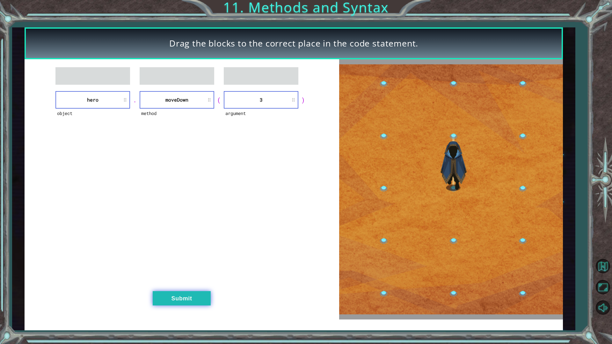
click at [191, 290] on button "Submit" at bounding box center [182, 298] width 58 height 14
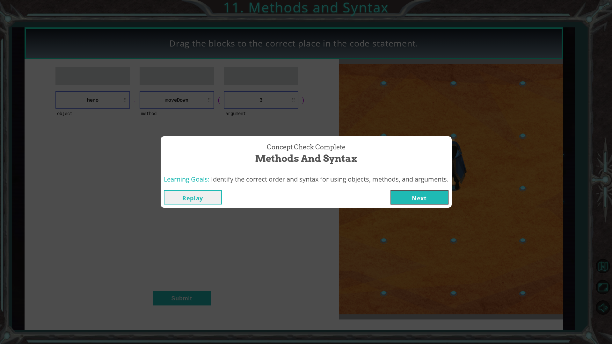
click at [416, 194] on button "Next" at bounding box center [420, 197] width 58 height 14
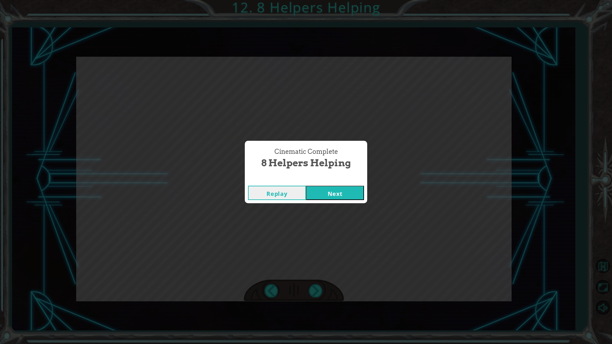
click at [312, 190] on button "Next" at bounding box center [335, 193] width 58 height 14
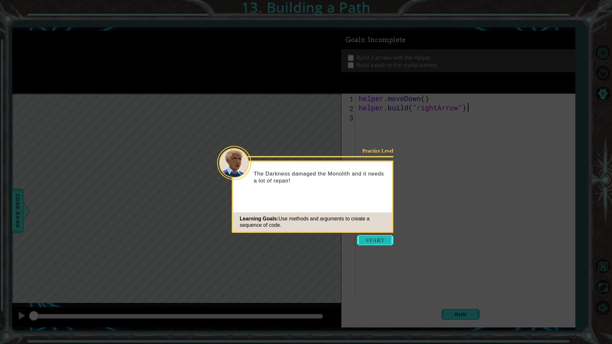
click at [378, 242] on button "Start" at bounding box center [375, 240] width 36 height 10
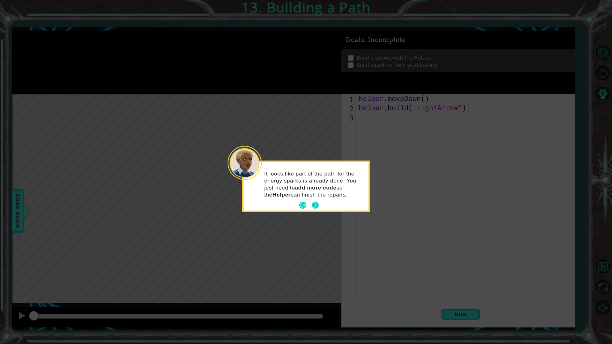
click at [317, 203] on button "Next" at bounding box center [315, 206] width 10 height 10
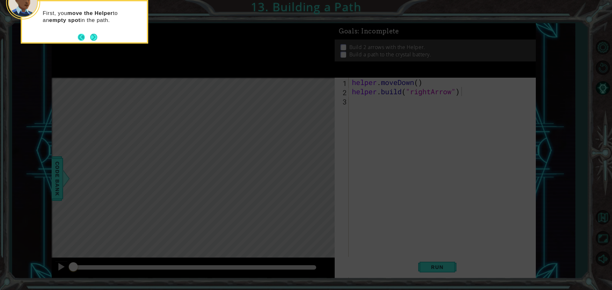
click at [81, 40] on button "Back" at bounding box center [84, 37] width 12 height 7
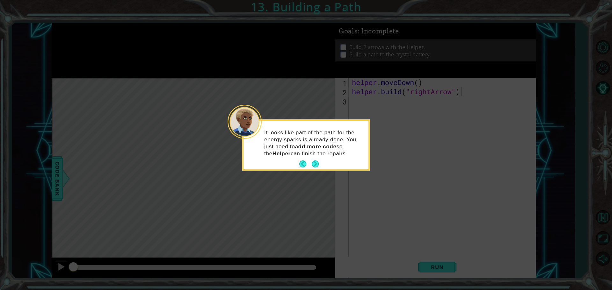
click at [81, 40] on icon at bounding box center [306, 145] width 612 height 290
click at [603, 220] on icon at bounding box center [306, 145] width 612 height 290
